Goal: Transaction & Acquisition: Purchase product/service

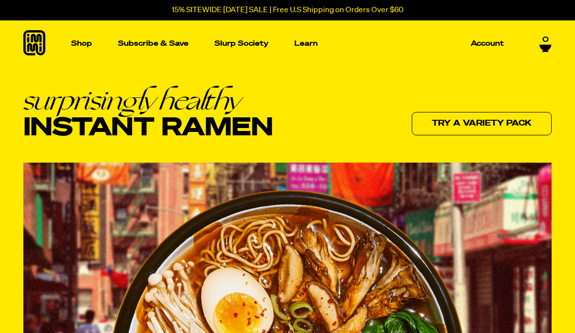
click at [81, 47] on p "Shop" at bounding box center [81, 43] width 21 height 7
click at [88, 155] on img "Main navigation" at bounding box center [74, 140] width 111 height 111
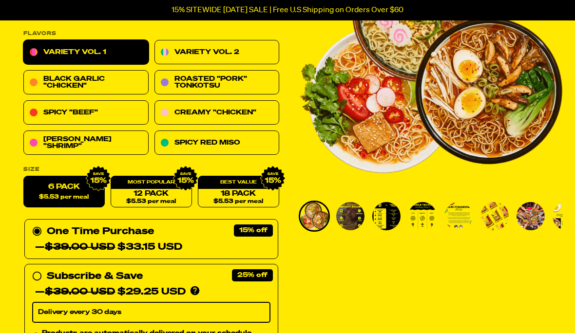
scroll to position [139, 0]
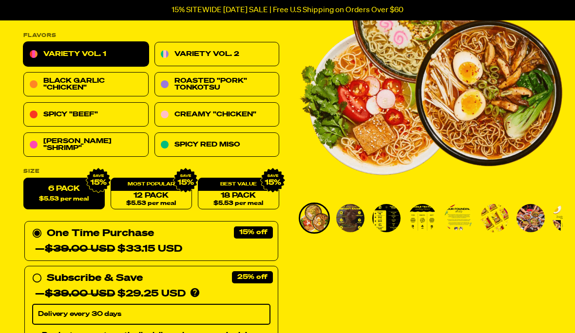
click at [205, 116] on link "Creamy "Chicken"" at bounding box center [216, 115] width 125 height 24
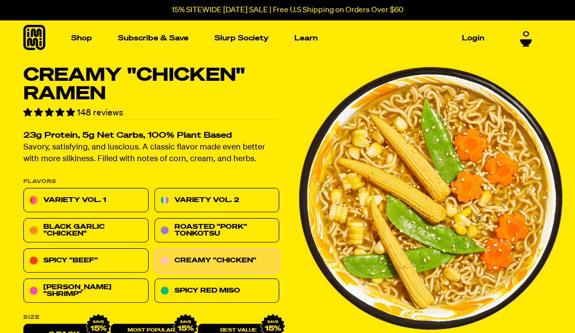
click at [217, 232] on link "Roasted "Pork" Tonkotsu" at bounding box center [216, 231] width 125 height 24
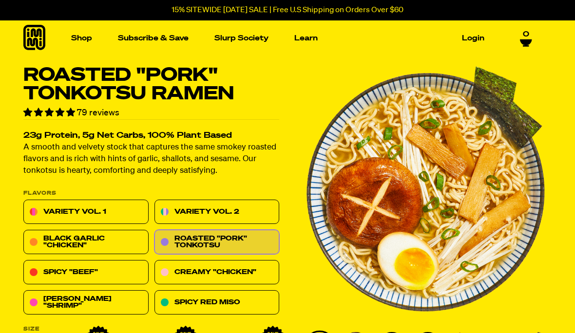
click at [246, 272] on link "Creamy "Chicken"" at bounding box center [216, 273] width 125 height 24
